Goal: Check status

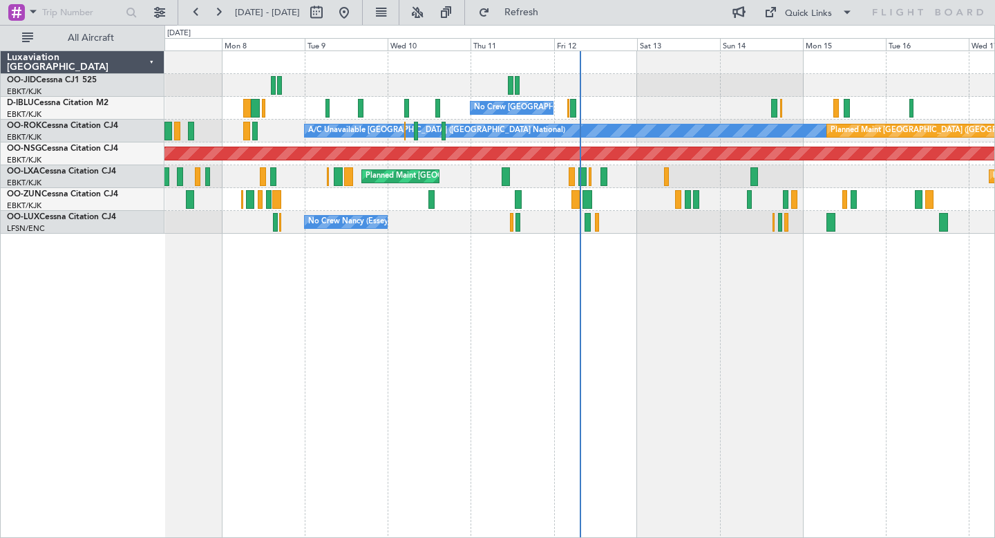
click at [565, 67] on div at bounding box center [579, 62] width 830 height 23
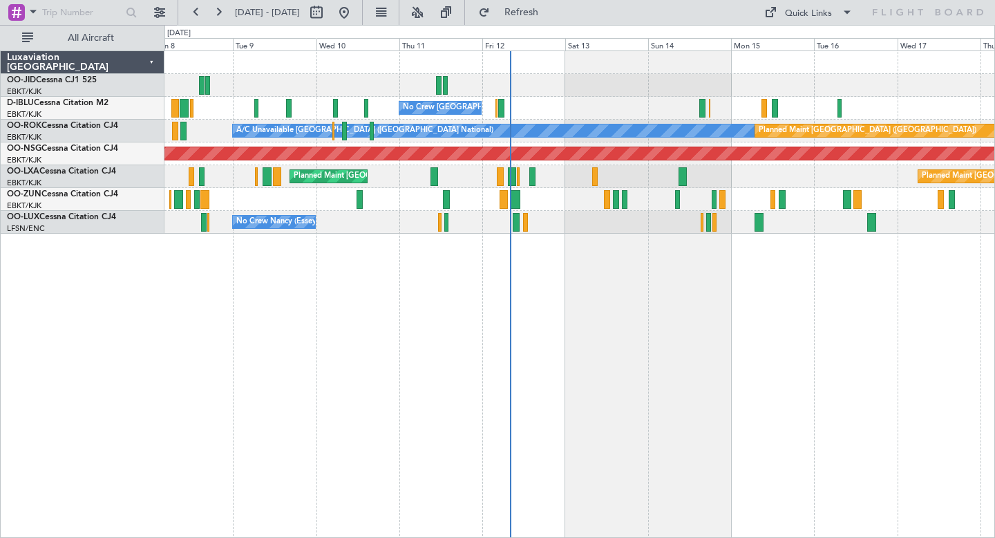
click at [482, 325] on div "No Crew [GEOGRAPHIC_DATA] ([GEOGRAPHIC_DATA] National) A/C Unavailable [GEOGRAP…" at bounding box center [579, 293] width 831 height 487
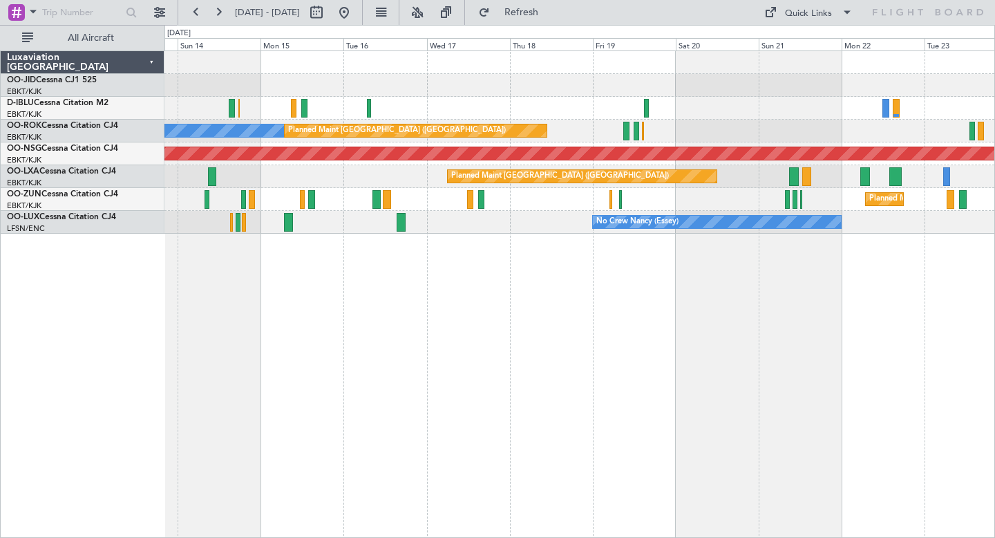
click at [643, 346] on div "A/C Unavailable [GEOGRAPHIC_DATA] ([GEOGRAPHIC_DATA] National) No Crew [GEOGRAP…" at bounding box center [579, 293] width 831 height 487
